Goal: Information Seeking & Learning: Learn about a topic

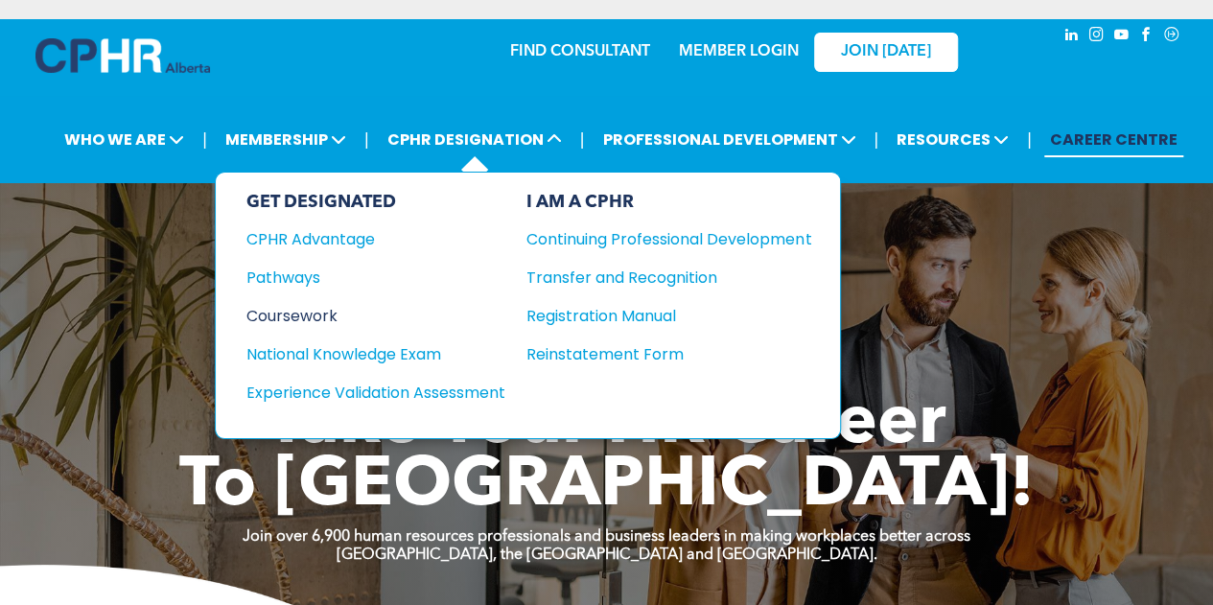
click at [308, 306] on div "Coursework" at bounding box center [362, 316] width 233 height 24
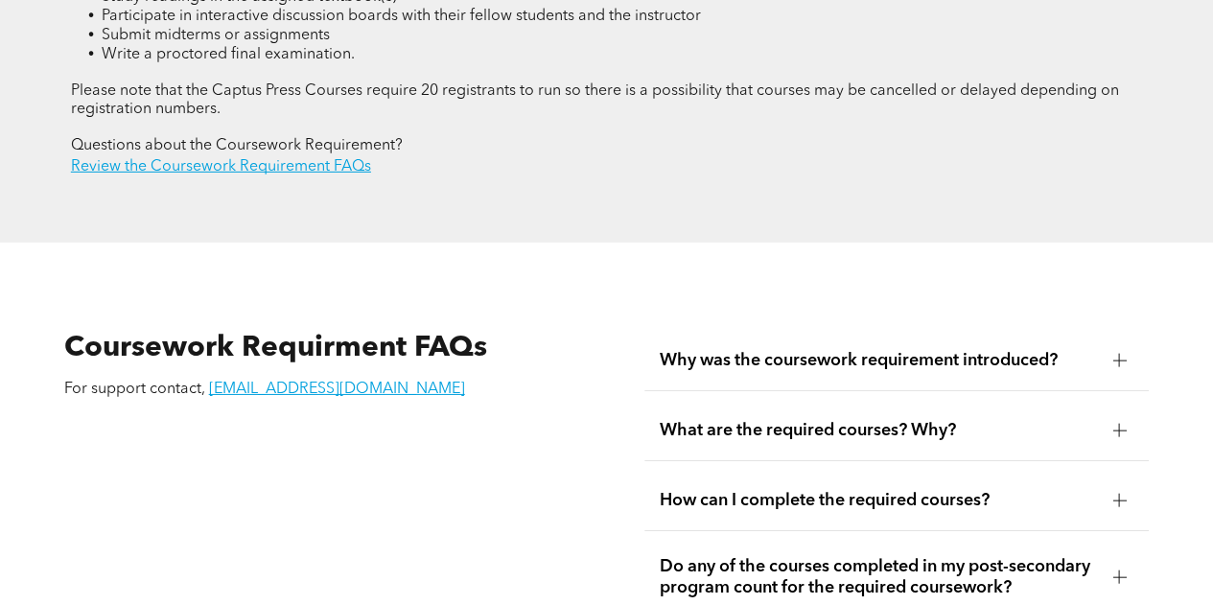
scroll to position [3164, 0]
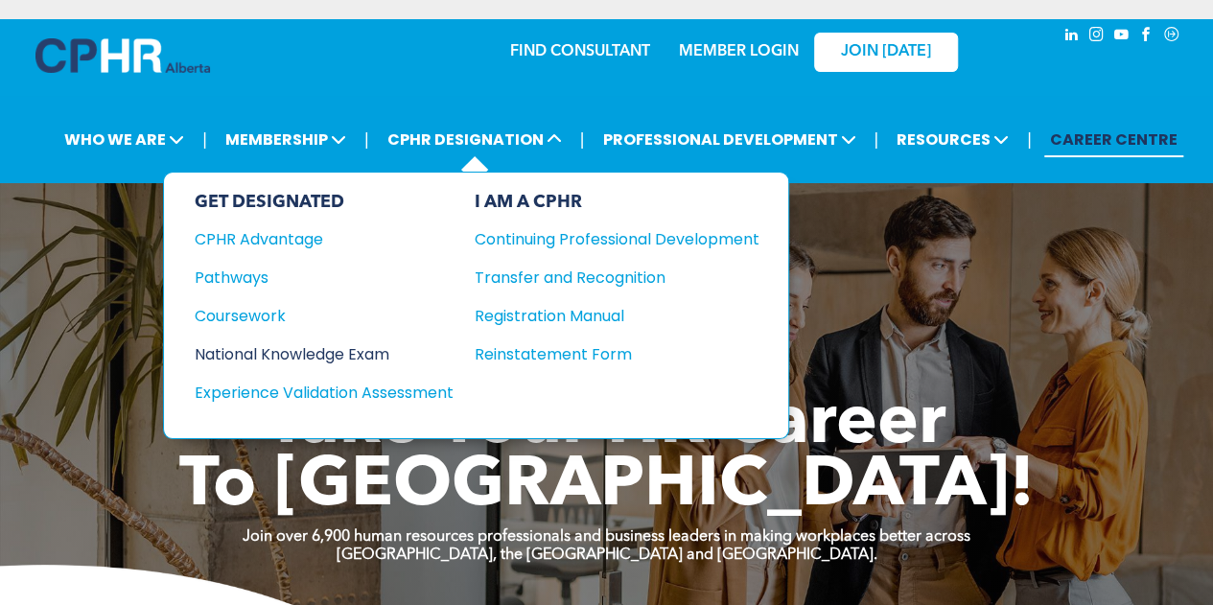
click at [370, 348] on div "National Knowledge Exam" at bounding box center [311, 354] width 233 height 24
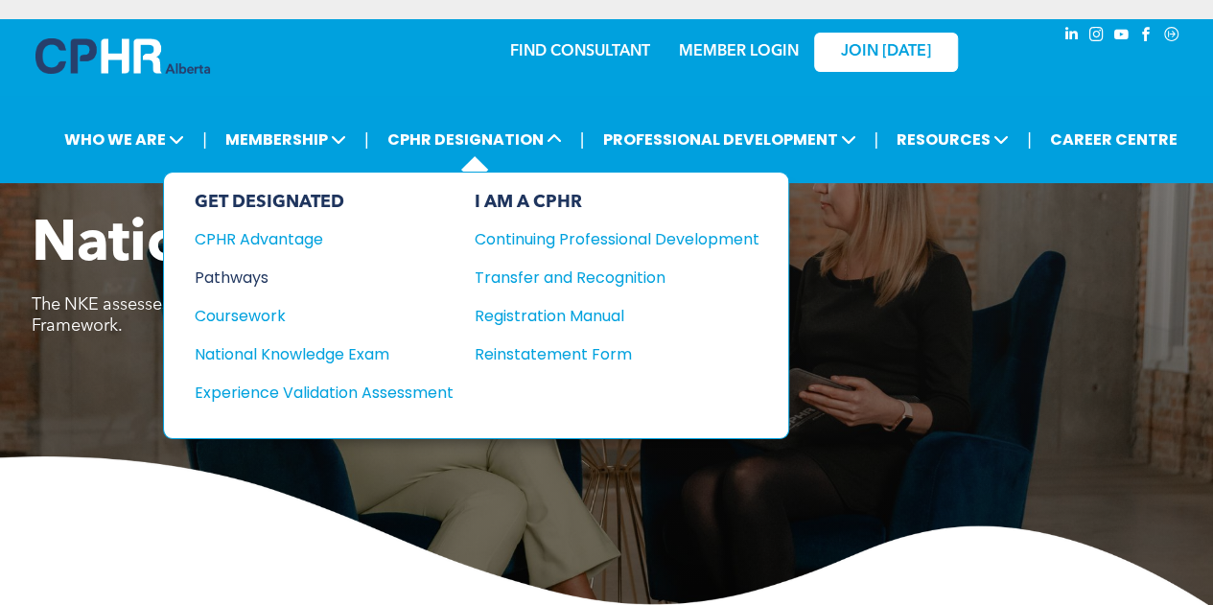
click at [228, 273] on div "Pathways" at bounding box center [311, 278] width 233 height 24
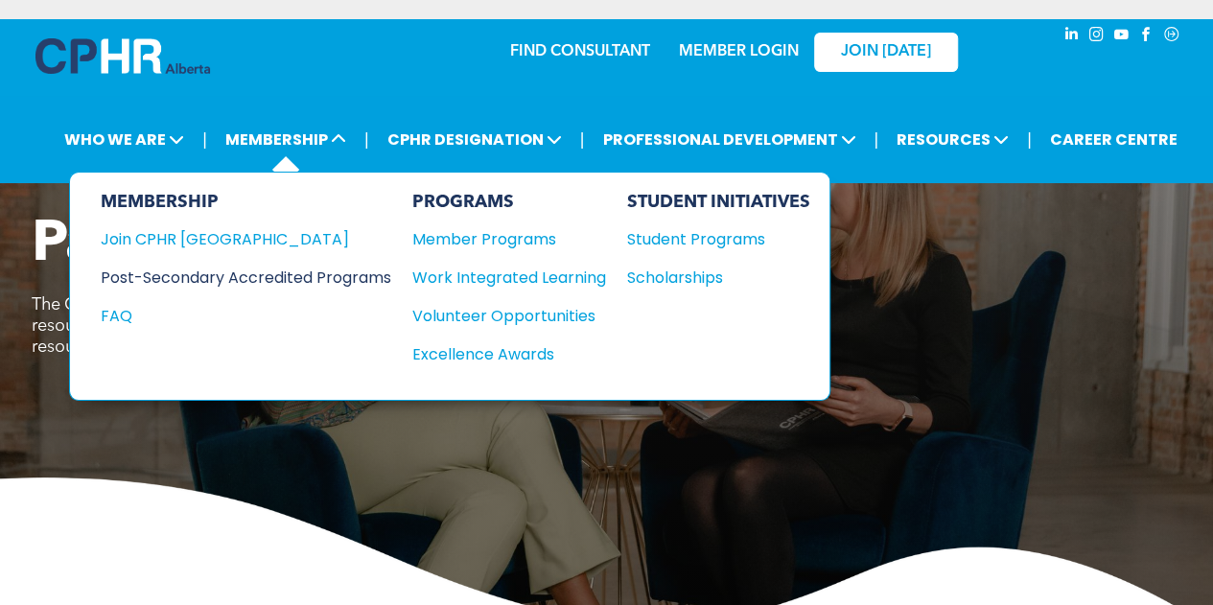
click at [337, 269] on div "Post-Secondary Accredited Programs" at bounding box center [232, 278] width 262 height 24
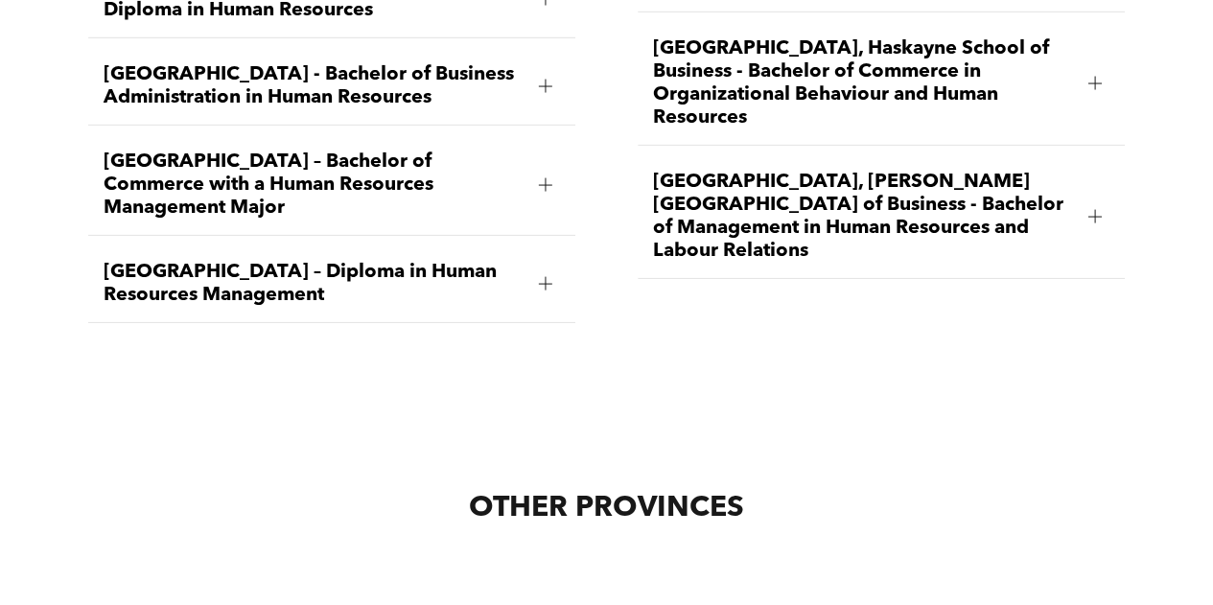
scroll to position [2397, 0]
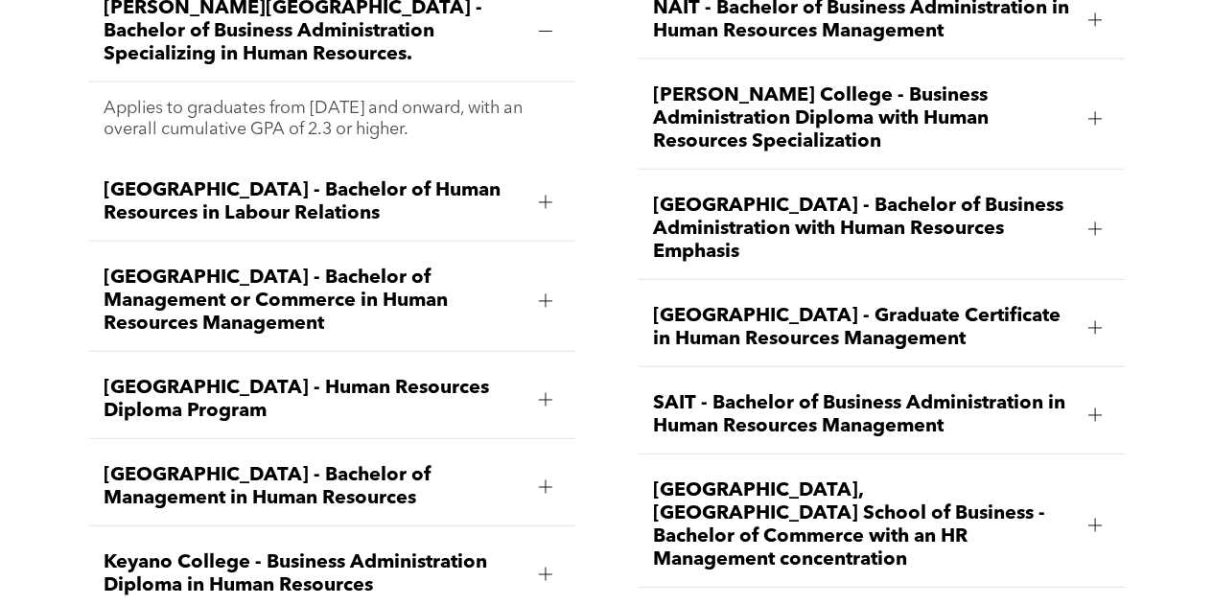
click at [546, 385] on div at bounding box center [545, 399] width 29 height 29
